Goal: Transaction & Acquisition: Purchase product/service

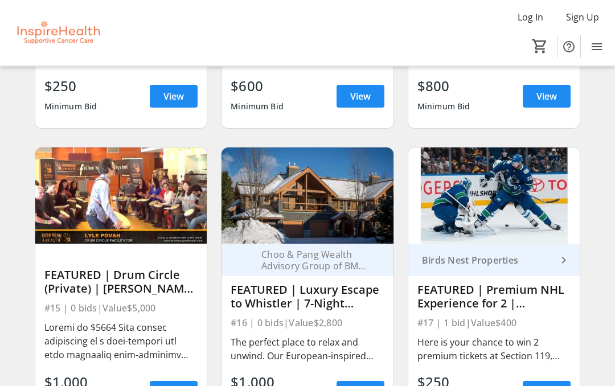
scroll to position [324, 0]
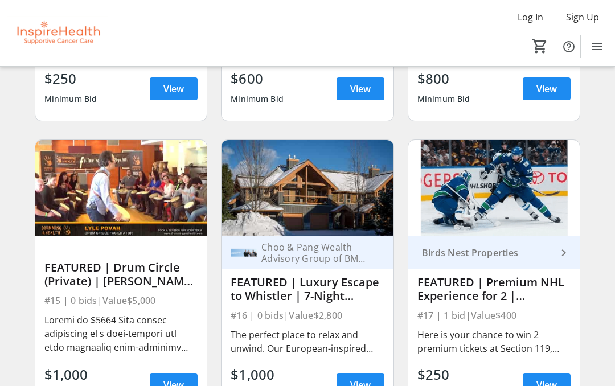
click at [301, 284] on div "FEATURED | Luxury Escape to Whistler | 7-Night Montebello Chalet Stay ([DATE]–[…" at bounding box center [308, 289] width 154 height 27
click at [357, 380] on span "View" at bounding box center [360, 385] width 21 height 14
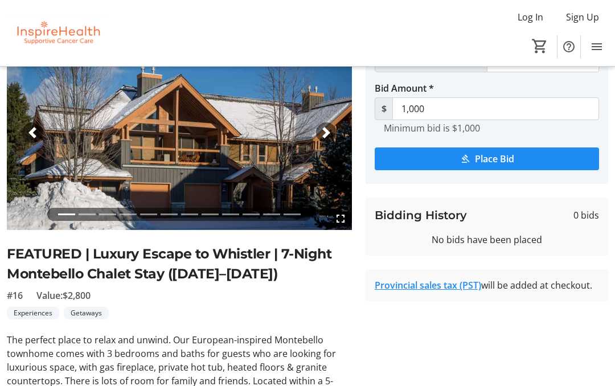
scroll to position [71, 0]
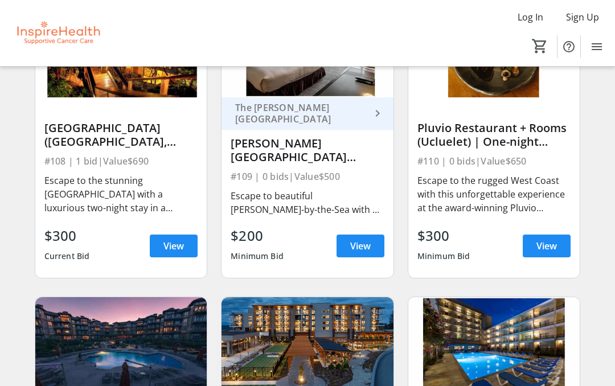
scroll to position [1661, 0]
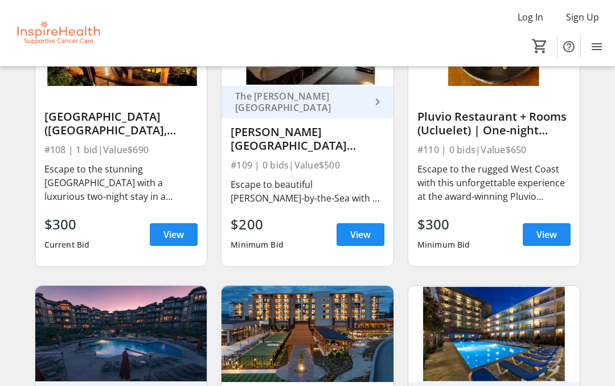
click at [546, 233] on span "View" at bounding box center [547, 235] width 21 height 14
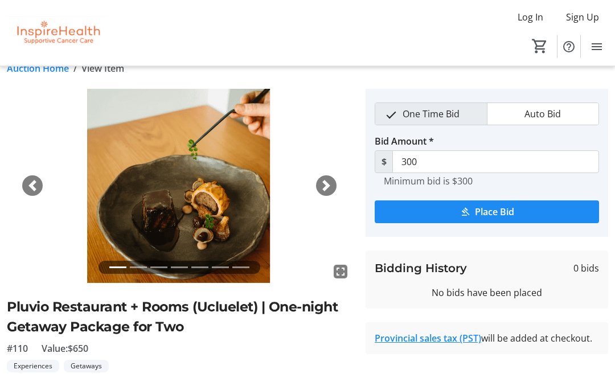
scroll to position [18, 0]
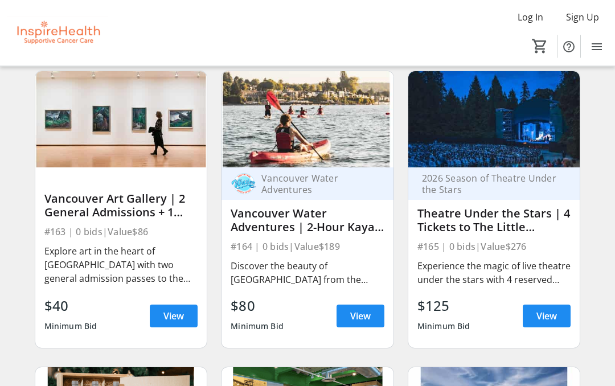
scroll to position [3640, 0]
